Goal: Transaction & Acquisition: Purchase product/service

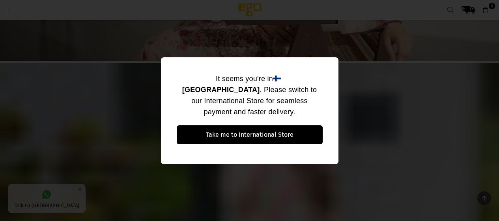
scroll to position [386, 0]
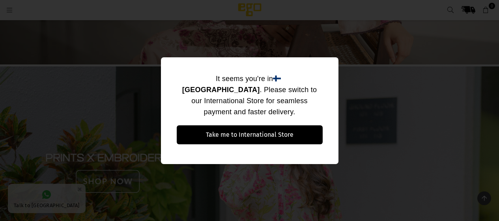
click at [132, 146] on div "It seems you're in [GEOGRAPHIC_DATA] . Please switch to our International Store…" at bounding box center [249, 110] width 499 height 221
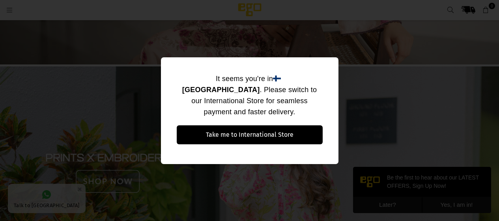
scroll to position [0, 0]
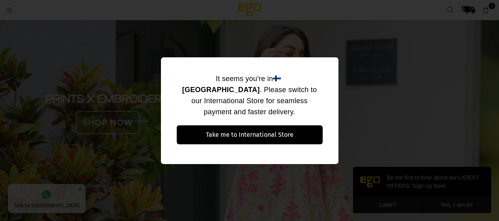
click at [0, 7] on link at bounding box center [249, 113] width 499 height 213
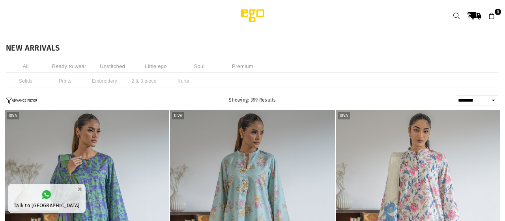
select select "******"
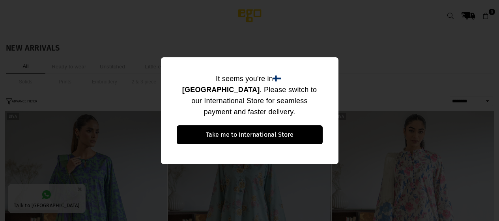
click at [116, 97] on div "It seems you're in [GEOGRAPHIC_DATA] . Please switch to our International Store…" at bounding box center [249, 110] width 499 height 221
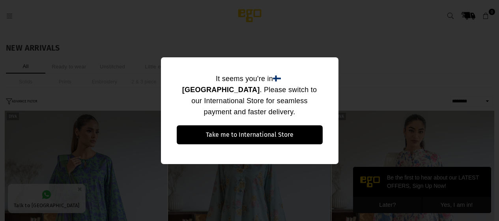
click at [318, 55] on div "It seems you're in [GEOGRAPHIC_DATA] . Please switch to our International Store…" at bounding box center [249, 110] width 499 height 221
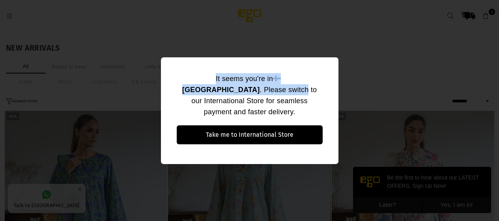
drag, startPoint x: 318, startPoint y: 55, endPoint x: 286, endPoint y: 142, distance: 92.5
click at [293, 136] on div "It seems you're in [GEOGRAPHIC_DATA] . Please switch to our International Store…" at bounding box center [249, 110] width 499 height 221
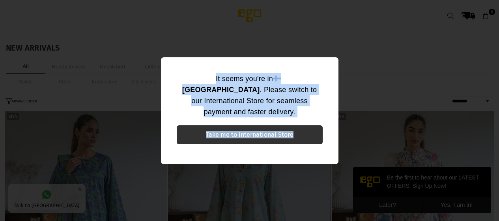
click at [276, 125] on button "Take me to International Store" at bounding box center [250, 134] width 146 height 19
click at [277, 127] on button "Take me to International Store" at bounding box center [250, 134] width 146 height 19
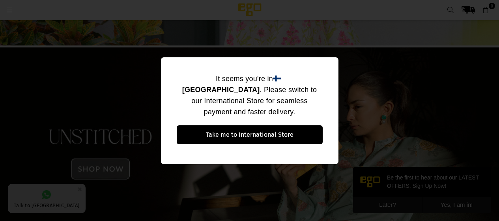
scroll to position [620, 0]
click at [391, 113] on div "It seems you're in [GEOGRAPHIC_DATA] . Please switch to our International Store…" at bounding box center [249, 110] width 499 height 221
click at [130, 18] on div "It seems you're in [GEOGRAPHIC_DATA] . Please switch to our International Store…" at bounding box center [249, 110] width 499 height 221
